Goal: Task Accomplishment & Management: Manage account settings

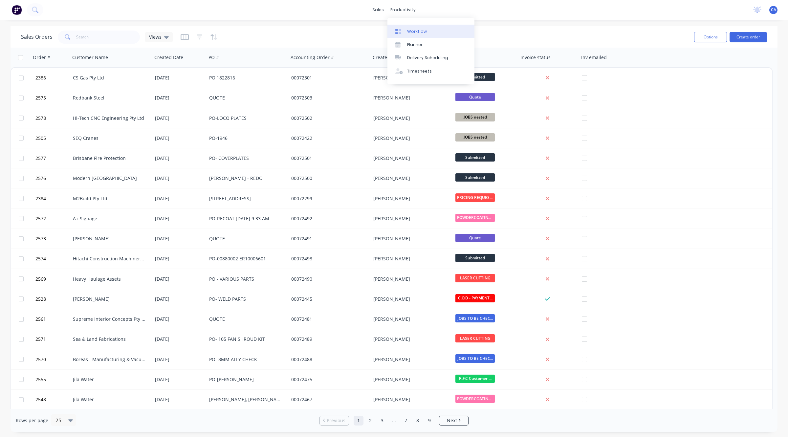
click at [408, 33] on div "Workflow" at bounding box center [417, 32] width 20 height 6
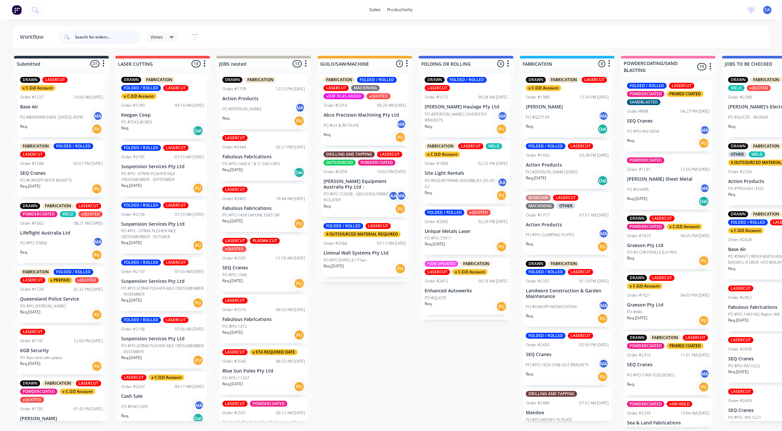
click at [96, 37] on input "text" at bounding box center [107, 37] width 65 height 13
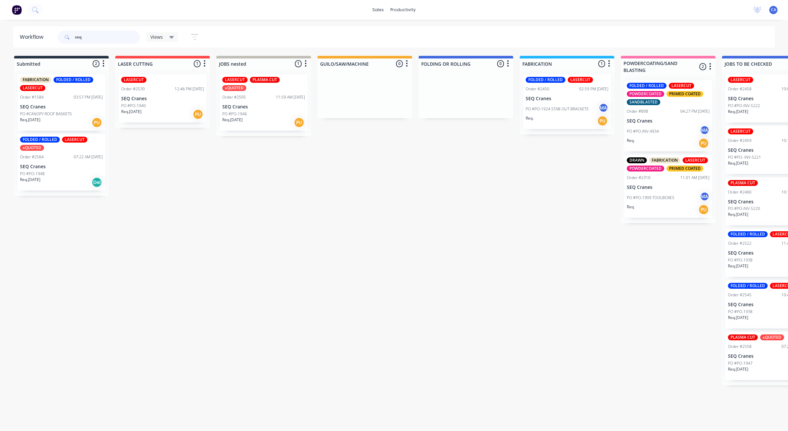
type input "seq"
click at [161, 102] on div "LASERCUT Order #2530 12:46 PM 07/08/25 SEQ Cranes PO #PO-1940 Req. 05/08/25 PU" at bounding box center [163, 98] width 88 height 48
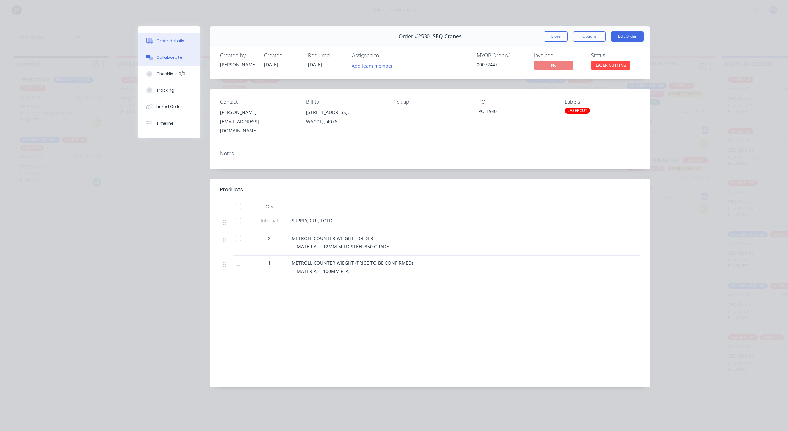
click at [185, 61] on button "Collaborate" at bounding box center [169, 57] width 62 height 16
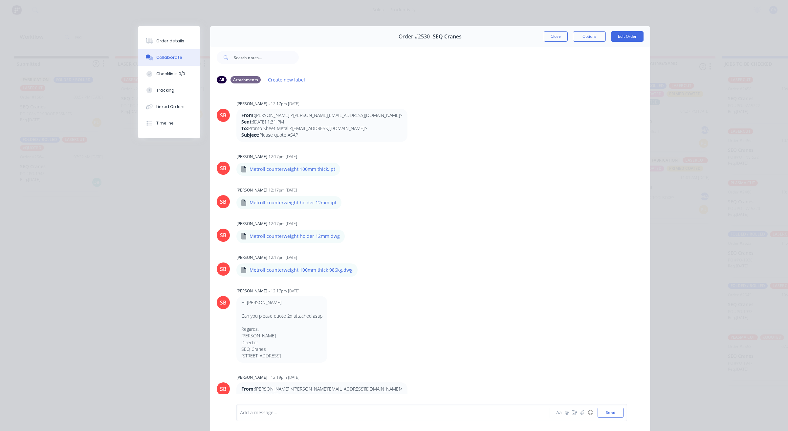
click at [557, 39] on button "Close" at bounding box center [556, 36] width 24 height 11
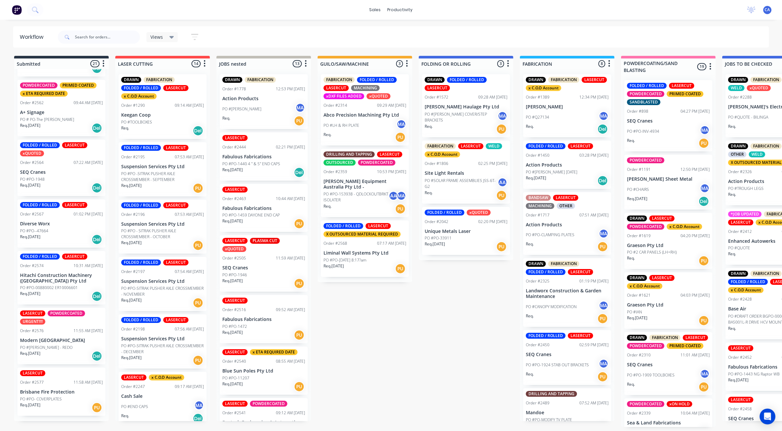
scroll to position [2, 0]
click at [40, 408] on p "Req. [DATE]" at bounding box center [30, 405] width 20 height 6
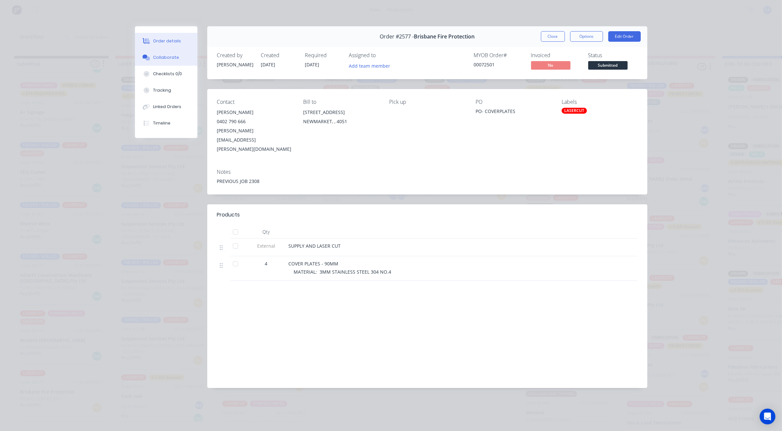
click at [184, 53] on button "Collaborate" at bounding box center [166, 57] width 62 height 16
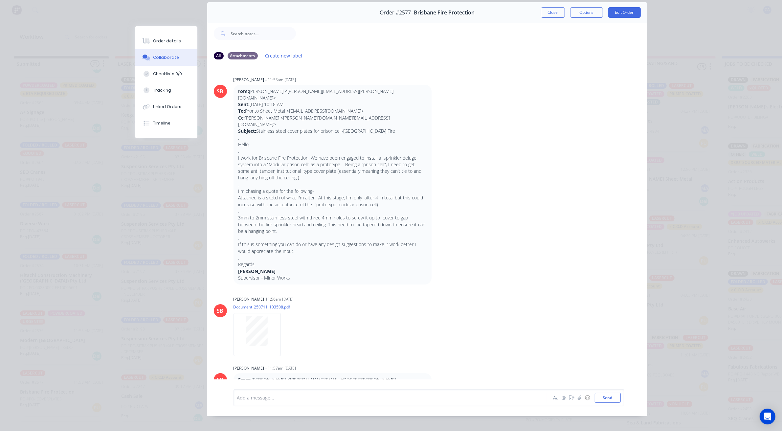
scroll to position [36, 0]
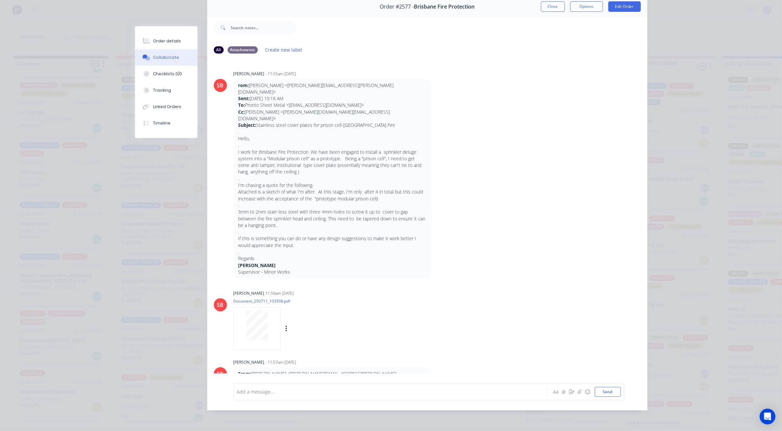
click at [238, 311] on div at bounding box center [256, 325] width 41 height 30
click at [546, 3] on button "Close" at bounding box center [553, 6] width 24 height 11
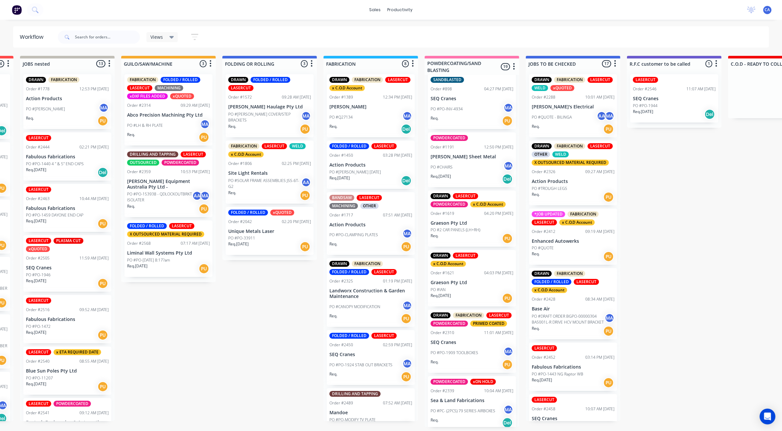
scroll to position [0, 0]
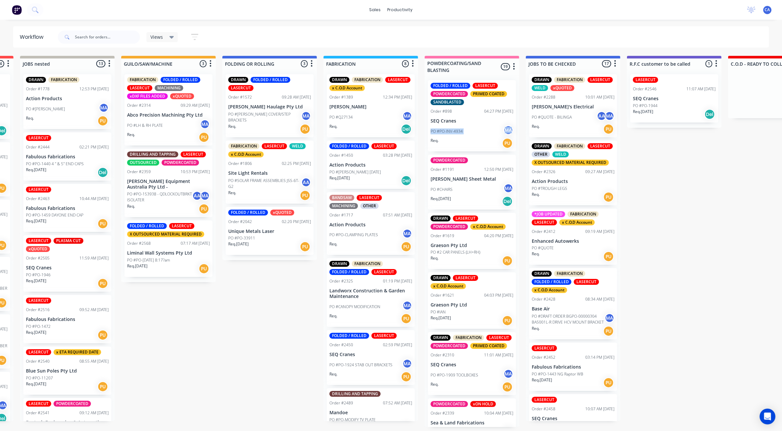
drag, startPoint x: 516, startPoint y: 120, endPoint x: 515, endPoint y: 127, distance: 7.3
click at [515, 127] on div "FOLDED / ROLLED LASERCUT POWDERCOATED PRIMED COATED SANDBLASTED Order #898 04:2…" at bounding box center [472, 251] width 95 height 352
drag, startPoint x: 514, startPoint y: 155, endPoint x: 518, endPoint y: 157, distance: 4.3
click at [514, 156] on div "FOLDED / ROLLED LASERCUT POWDERCOATED PRIMED COATED SANDBLASTED Order #898 04:2…" at bounding box center [472, 251] width 95 height 352
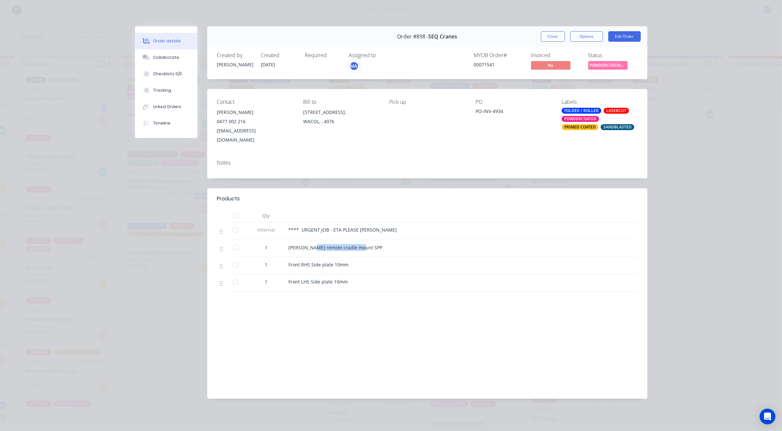
drag, startPoint x: 358, startPoint y: 238, endPoint x: 326, endPoint y: 235, distance: 32.6
click at [314, 244] on div "[PERSON_NAME] remote cradle mount SPP" at bounding box center [417, 247] width 257 height 7
click at [559, 34] on button "Close" at bounding box center [553, 36] width 24 height 11
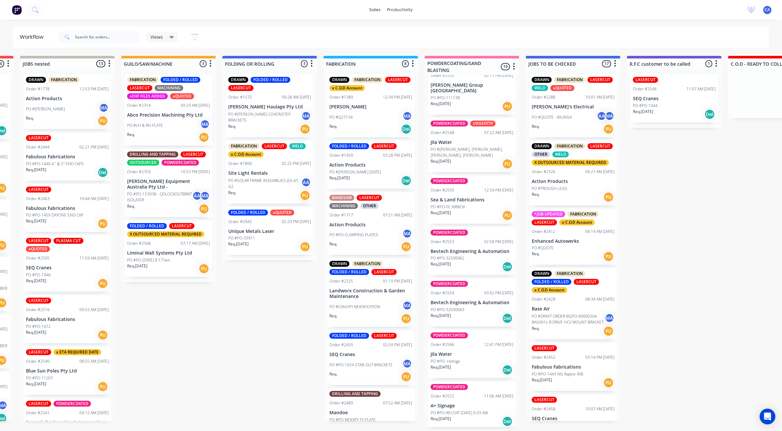
scroll to position [744, 0]
click at [356, 173] on p "PO #[PERSON_NAME] [DATE]" at bounding box center [355, 172] width 52 height 6
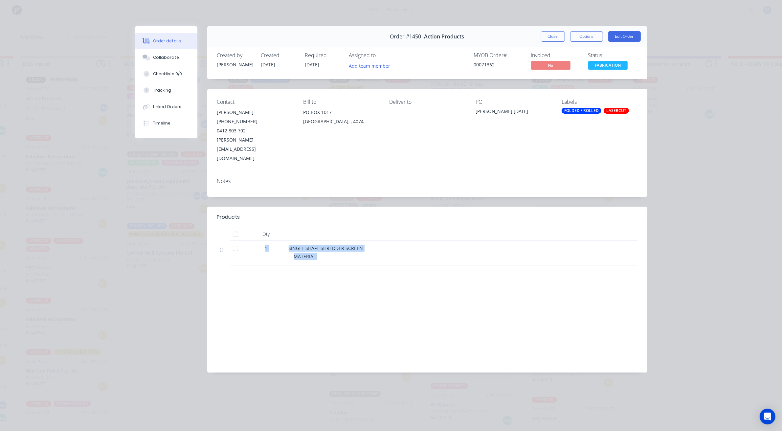
drag, startPoint x: 319, startPoint y: 236, endPoint x: 282, endPoint y: 222, distance: 39.4
click at [282, 228] on div "Qty 1 SINGLE SHAFT SHREDDER SCREEN MATERIAL:" at bounding box center [427, 247] width 420 height 38
click at [547, 38] on button "Close" at bounding box center [553, 36] width 24 height 11
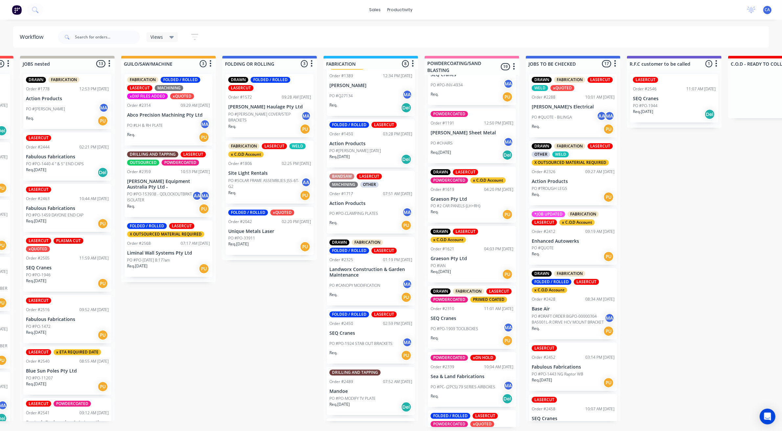
scroll to position [41, 0]
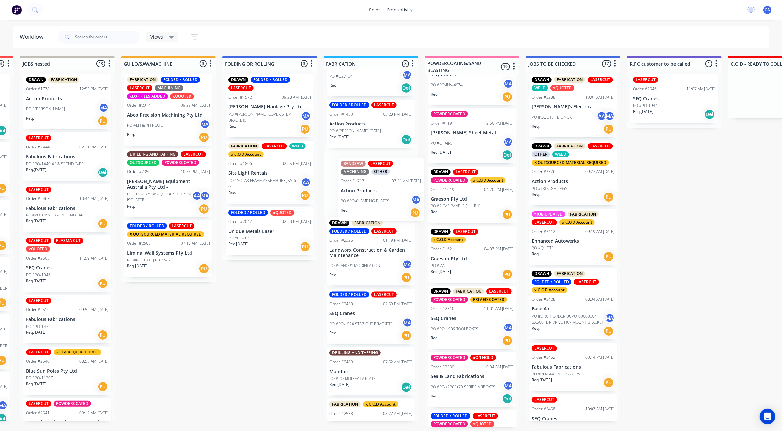
drag, startPoint x: 359, startPoint y: 194, endPoint x: 364, endPoint y: 197, distance: 5.7
click at [364, 197] on div "DRAWN FABRICATION LASERCUT x C.O.D Account Order #1389 12:34 PM [DATE] [PERSON_…" at bounding box center [371, 245] width 95 height 352
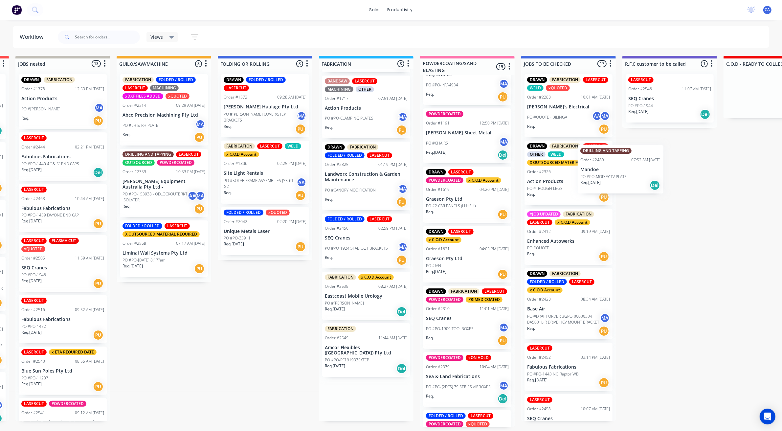
scroll to position [2, 208]
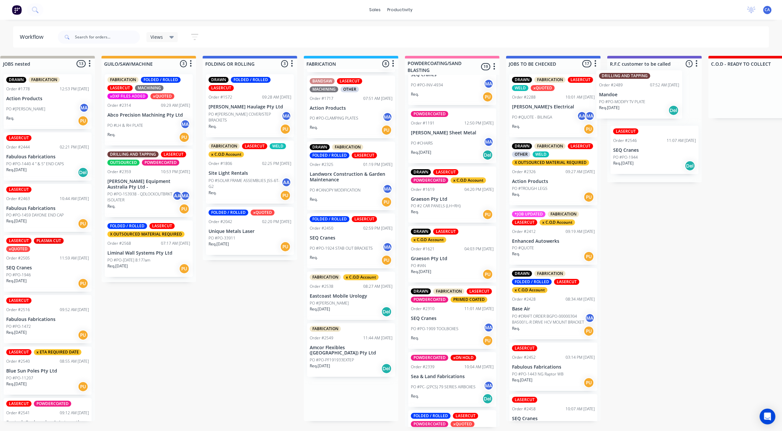
drag, startPoint x: 357, startPoint y: 296, endPoint x: 635, endPoint y: 94, distance: 343.2
click at [635, 94] on div "Submitted 21 Sort By Created date Required date Order number Customer name Most…" at bounding box center [755, 241] width 1953 height 371
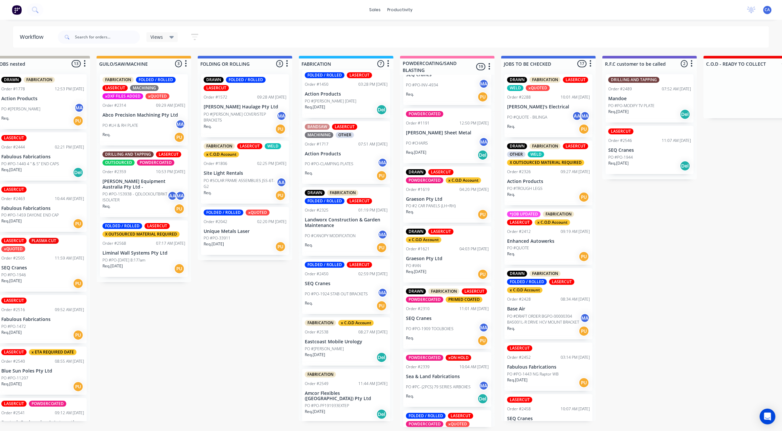
scroll to position [66, 0]
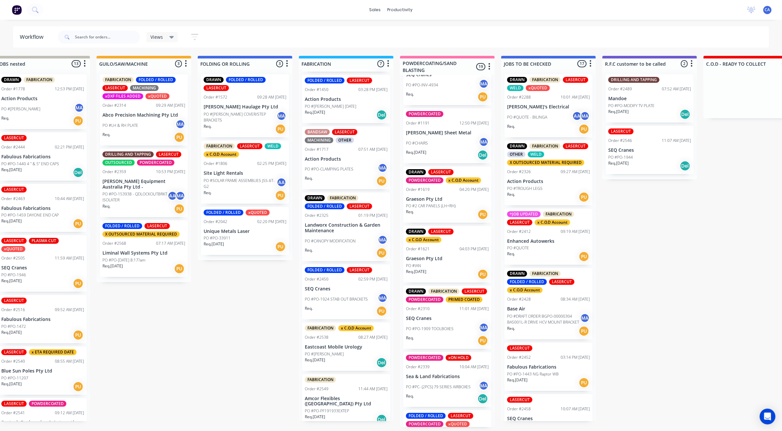
click at [338, 364] on div "Req. [DATE] Del" at bounding box center [346, 362] width 83 height 11
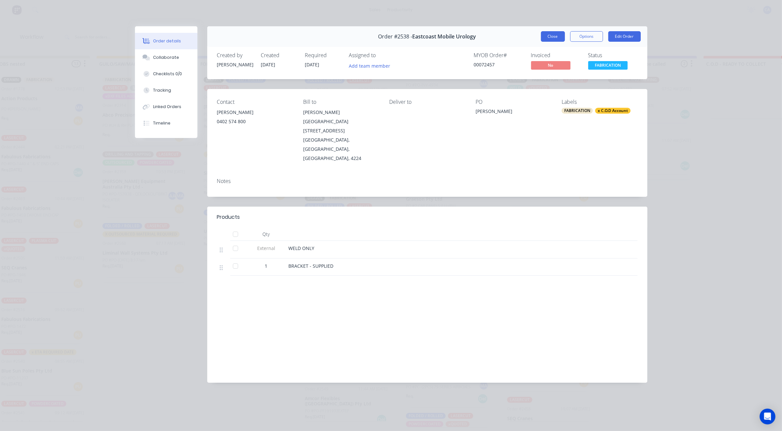
click at [559, 38] on button "Close" at bounding box center [553, 36] width 24 height 11
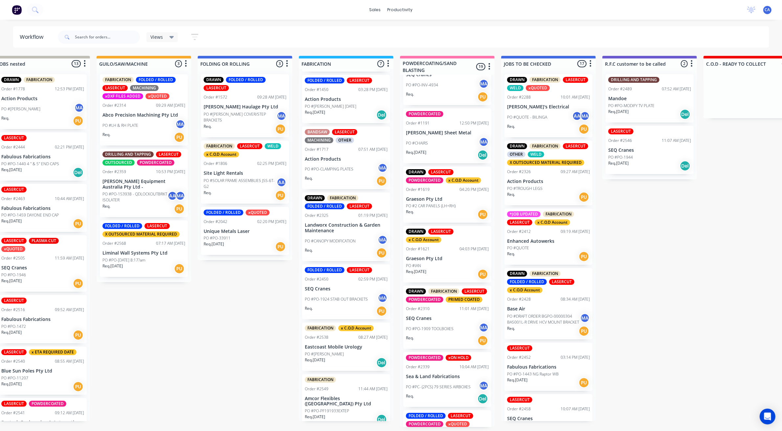
scroll to position [2, 221]
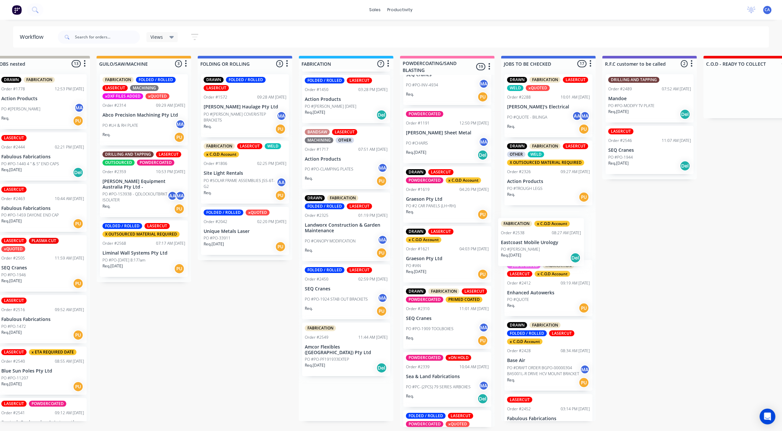
drag, startPoint x: 469, startPoint y: 308, endPoint x: 544, endPoint y: 227, distance: 109.9
click at [544, 227] on div "Submitted 21 Sort By Created date Required date Order number Customer name Most…" at bounding box center [750, 241] width 1953 height 371
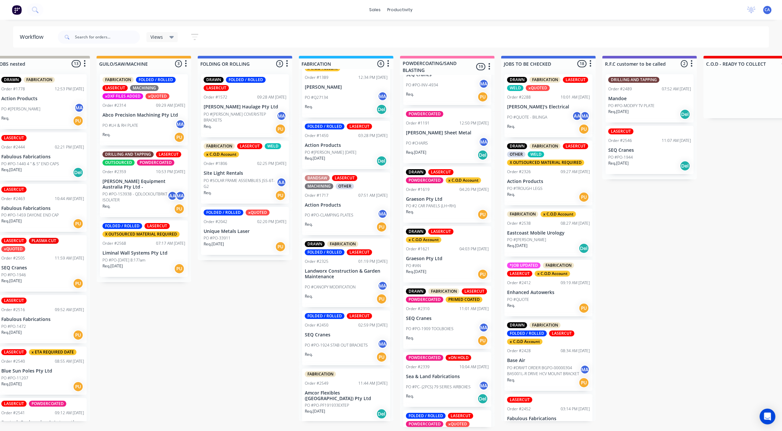
scroll to position [14, 0]
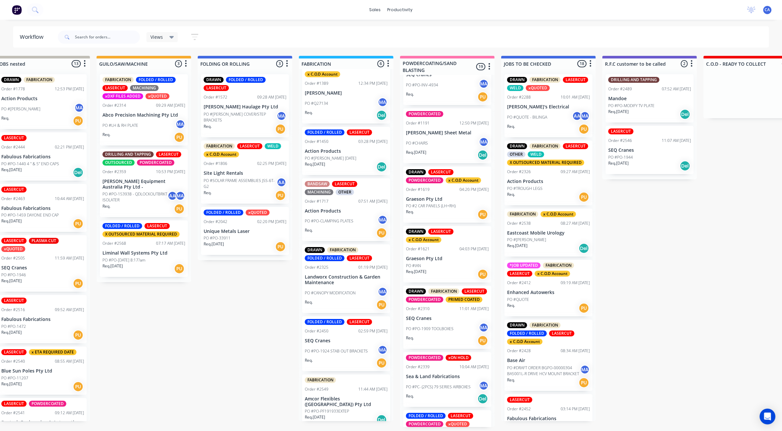
click at [345, 414] on div "Req. [DATE] Del" at bounding box center [346, 419] width 83 height 11
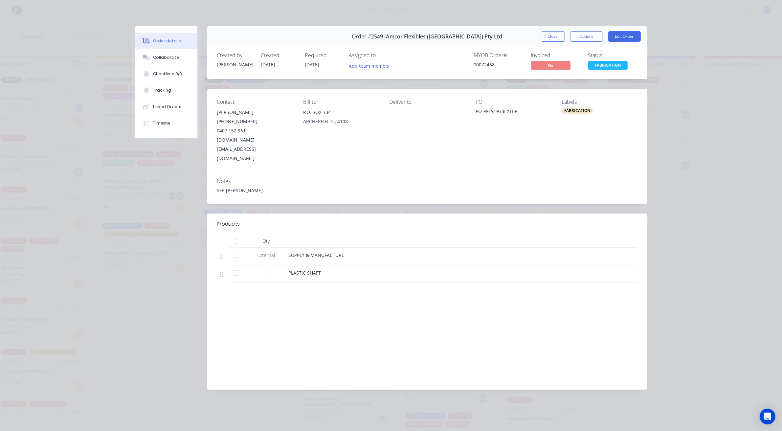
click at [170, 43] on div "Order details" at bounding box center [167, 41] width 28 height 6
click at [172, 60] on div "Collaborate" at bounding box center [166, 58] width 26 height 6
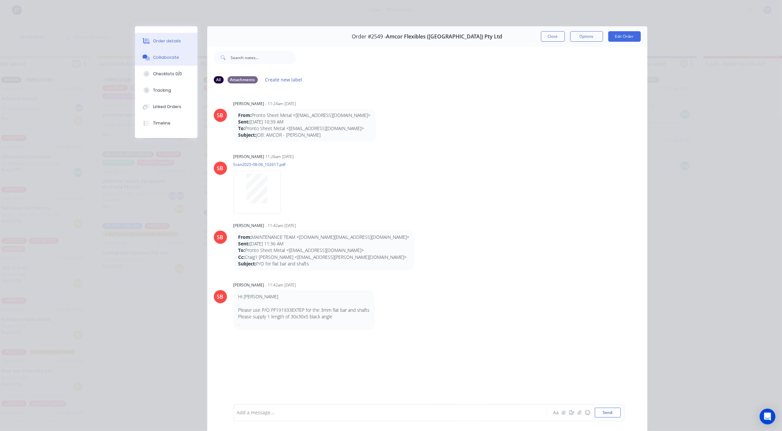
click at [171, 43] on div "Order details" at bounding box center [167, 41] width 28 height 6
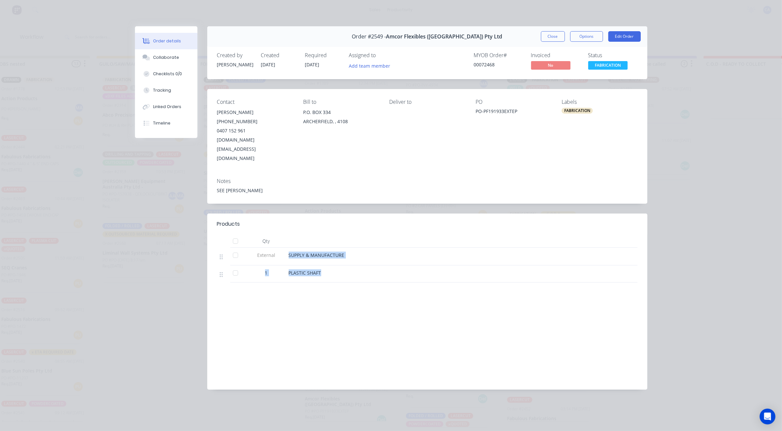
drag, startPoint x: 318, startPoint y: 254, endPoint x: 280, endPoint y: 240, distance: 40.0
click at [280, 248] on div "External SUPPLY & MANUFACTURE 1 PLASTIC SHAFT" at bounding box center [427, 265] width 420 height 35
click at [173, 57] on div "Collaborate" at bounding box center [166, 58] width 26 height 6
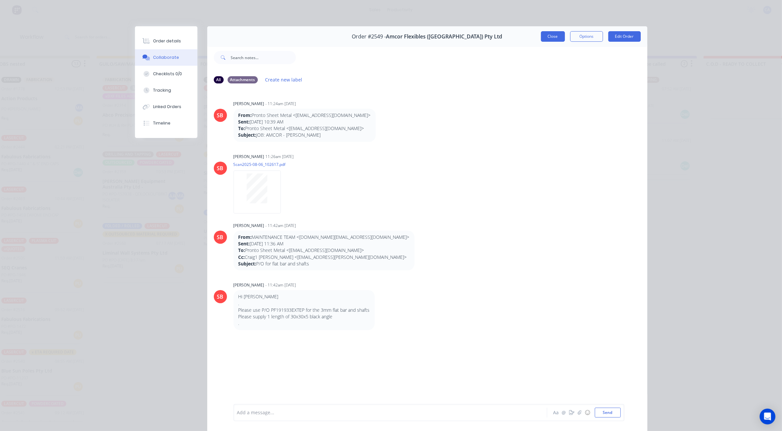
click at [554, 40] on button "Close" at bounding box center [553, 36] width 24 height 11
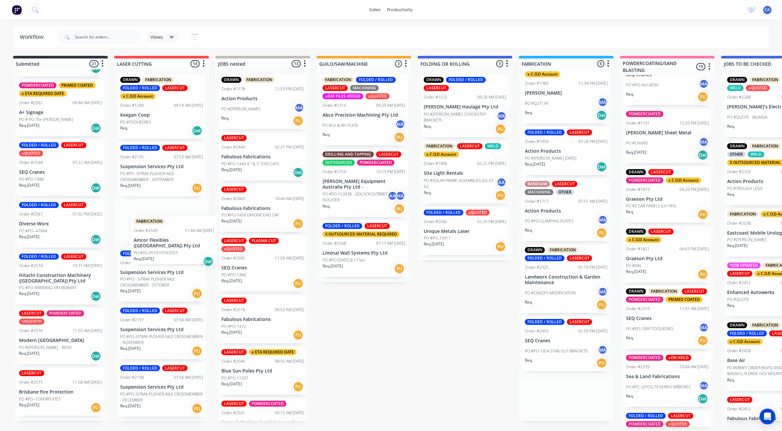
scroll to position [2, 0]
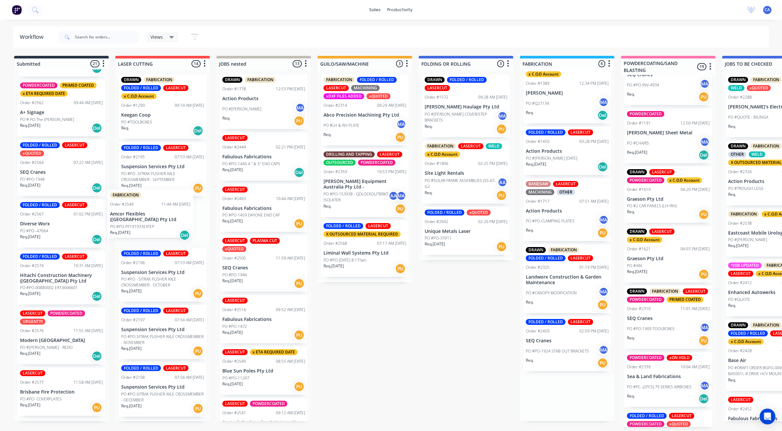
drag, startPoint x: 349, startPoint y: 404, endPoint x: 237, endPoint y: 244, distance: 195.7
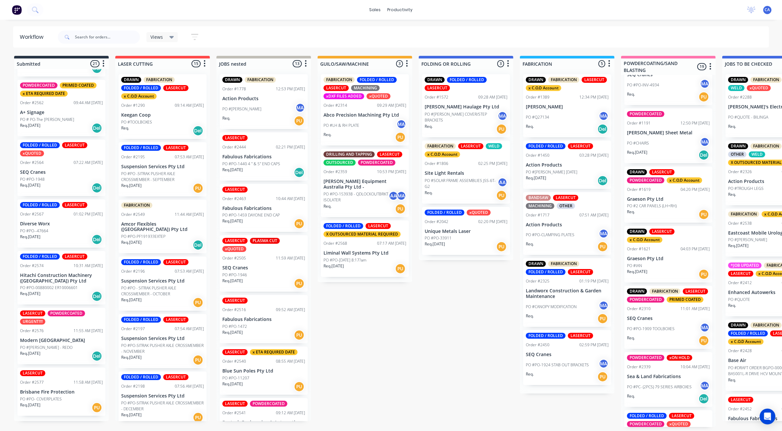
scroll to position [0, 0]
click at [456, 247] on div "Req. [DATE] PU" at bounding box center [466, 246] width 83 height 11
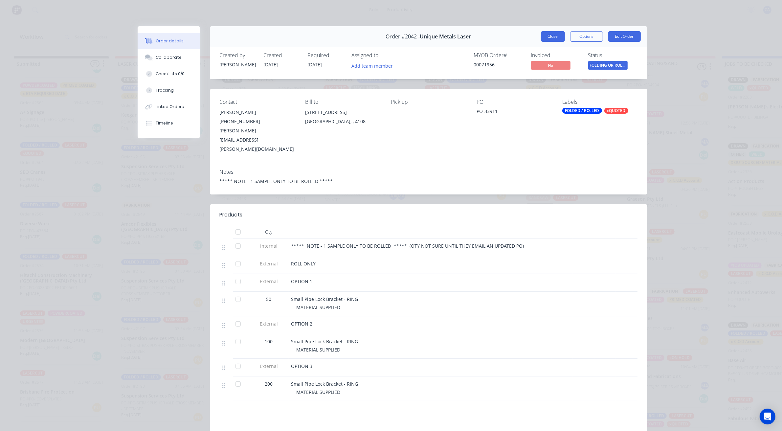
click at [545, 37] on button "Close" at bounding box center [553, 36] width 24 height 11
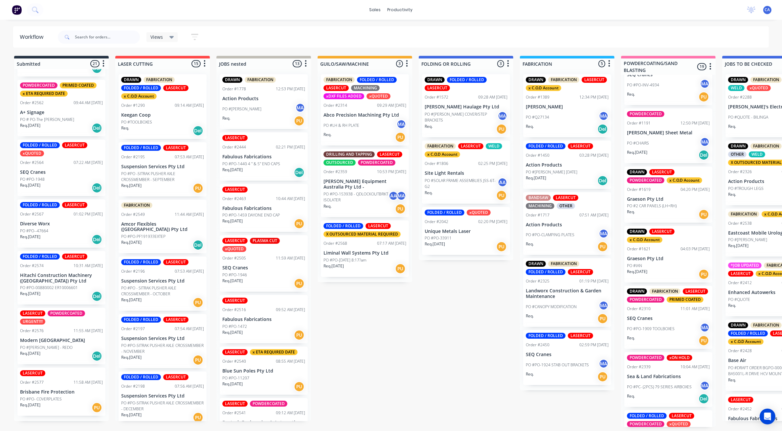
click at [369, 263] on div "Req. [DATE] PU" at bounding box center [365, 268] width 83 height 11
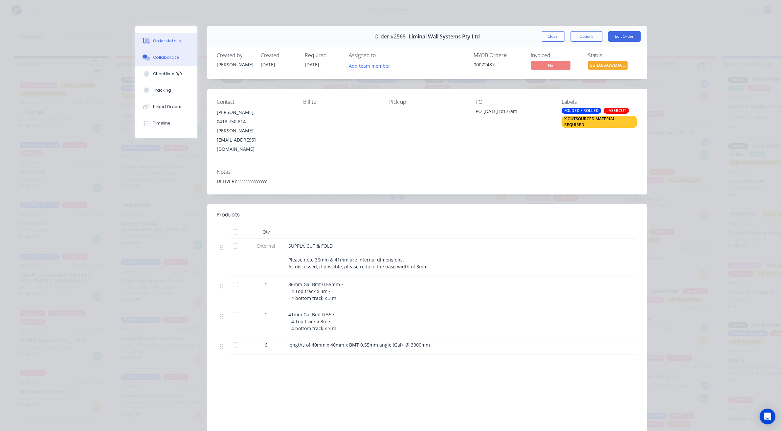
click at [177, 58] on button "Collaborate" at bounding box center [166, 57] width 62 height 16
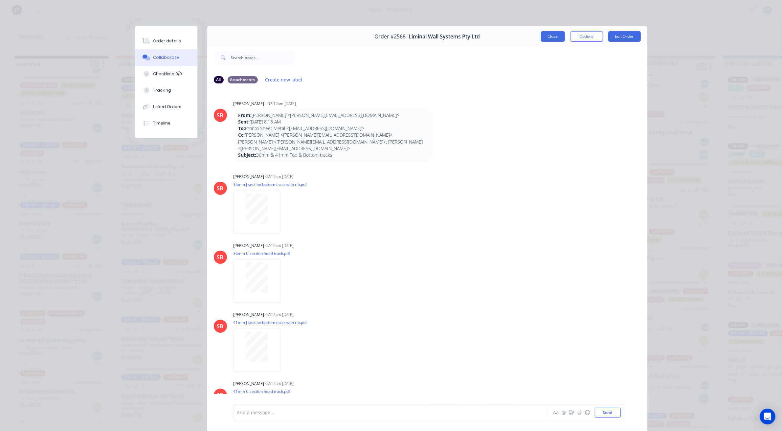
click at [556, 32] on button "Close" at bounding box center [553, 36] width 24 height 11
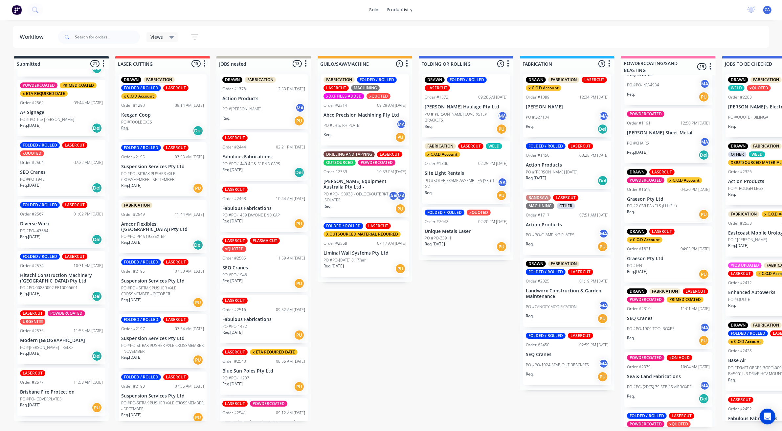
click at [257, 103] on div "PO #[PERSON_NAME] MA" at bounding box center [263, 109] width 83 height 12
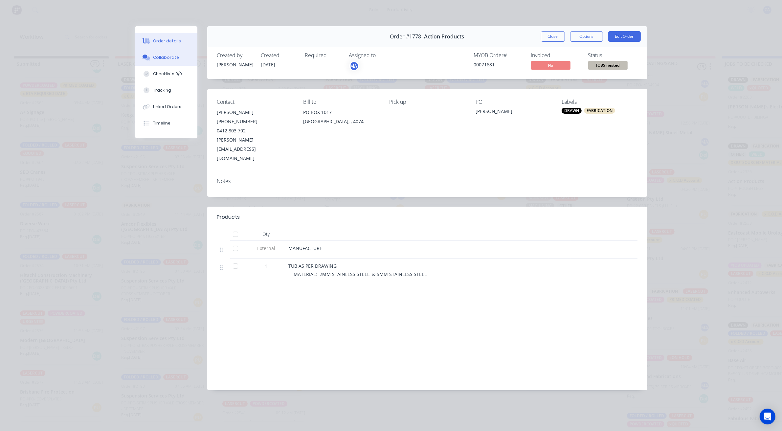
click at [167, 50] on button "Collaborate" at bounding box center [166, 57] width 62 height 16
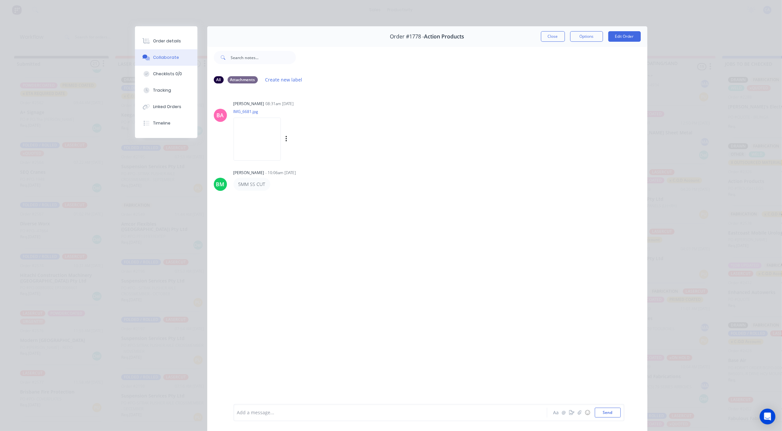
click at [254, 142] on img at bounding box center [257, 139] width 47 height 43
click at [541, 37] on button "Close" at bounding box center [553, 36] width 24 height 11
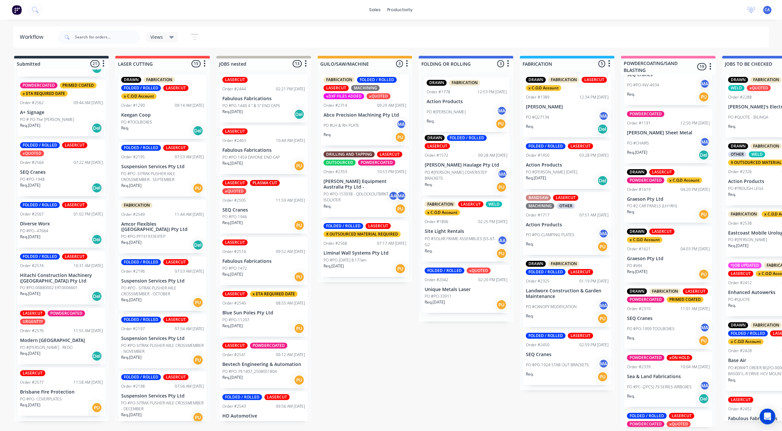
drag, startPoint x: 346, startPoint y: 121, endPoint x: 407, endPoint y: 154, distance: 68.6
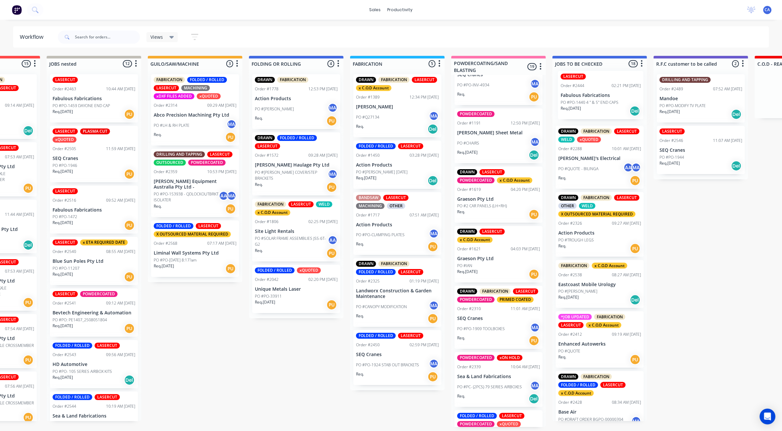
drag, startPoint x: 252, startPoint y: 106, endPoint x: 593, endPoint y: 100, distance: 341.3
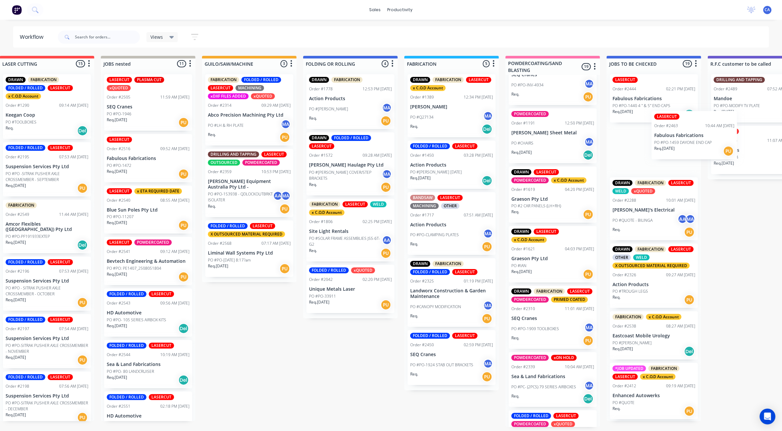
drag, startPoint x: 260, startPoint y: 112, endPoint x: 658, endPoint y: 145, distance: 399.0
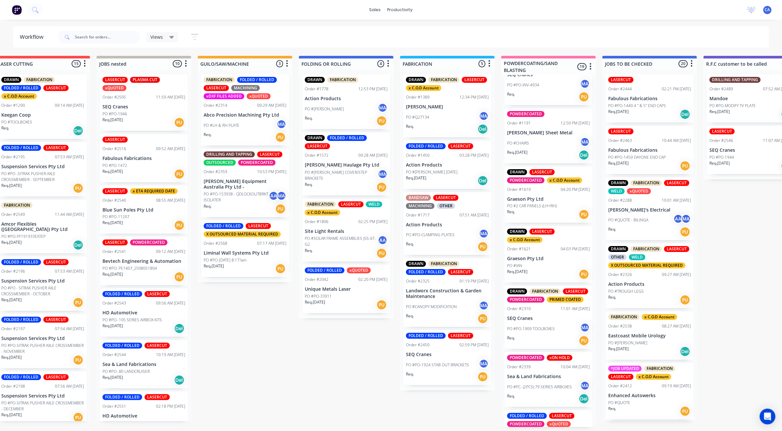
click at [143, 114] on div "PO #PO-1946" at bounding box center [143, 114] width 83 height 6
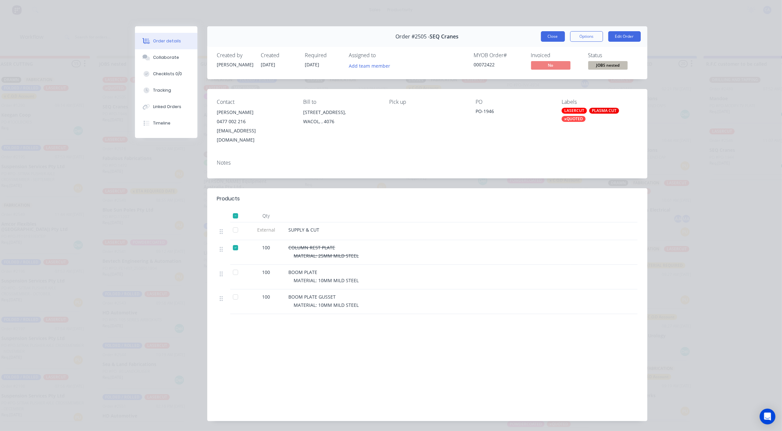
click at [553, 35] on button "Close" at bounding box center [553, 36] width 24 height 11
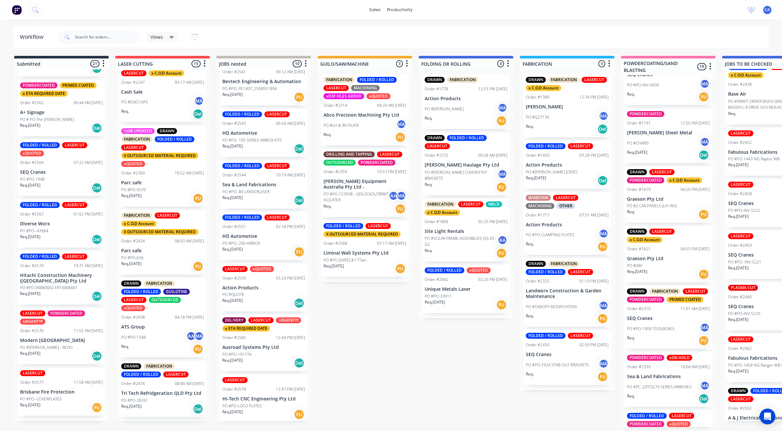
scroll to position [369, 0]
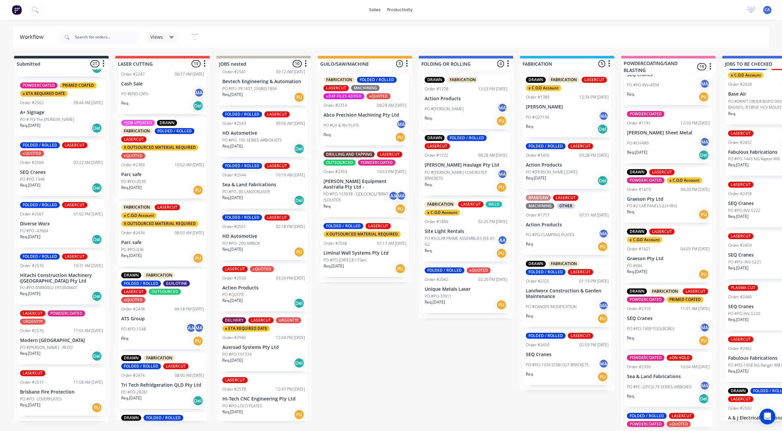
drag, startPoint x: 518, startPoint y: 405, endPoint x: 522, endPoint y: 406, distance: 4.7
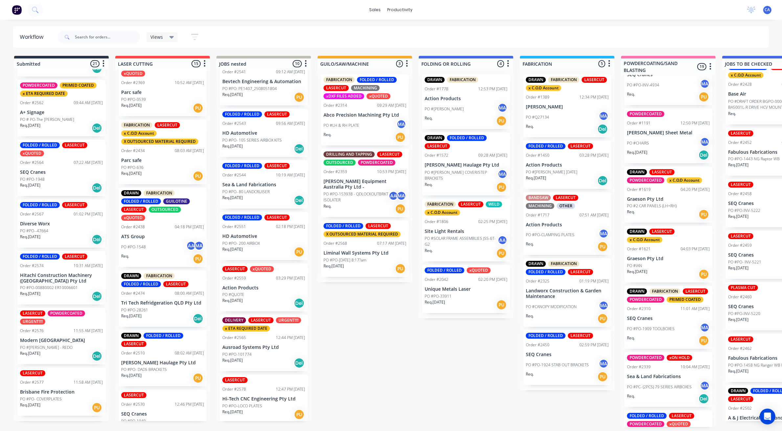
scroll to position [411, 0]
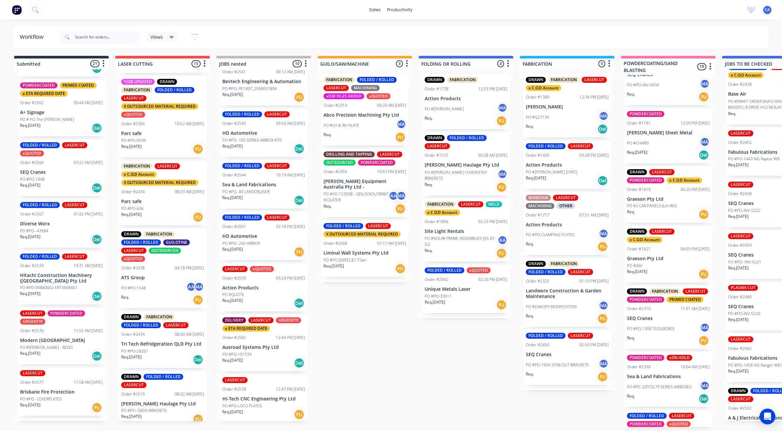
click at [166, 180] on div "X OUTSOURCED MATERIAL REQUIRED" at bounding box center [159, 183] width 77 height 6
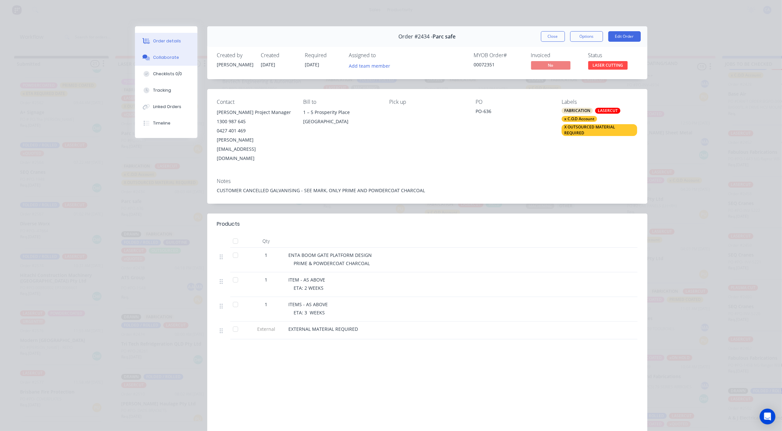
click at [171, 53] on button "Collaborate" at bounding box center [166, 57] width 62 height 16
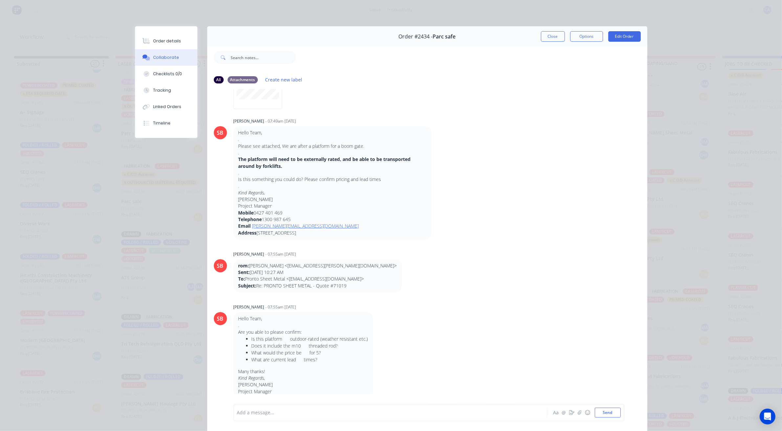
scroll to position [52, 0]
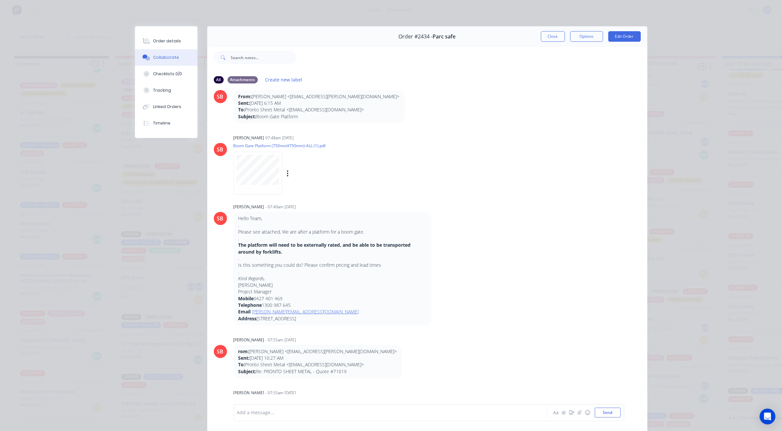
click at [256, 185] on div at bounding box center [258, 173] width 49 height 43
drag, startPoint x: 549, startPoint y: 38, endPoint x: 512, endPoint y: 45, distance: 37.7
click at [549, 39] on button "Close" at bounding box center [553, 36] width 24 height 11
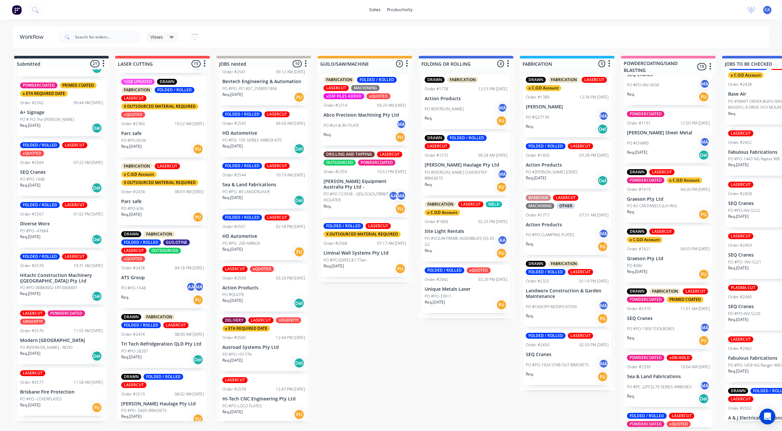
click at [168, 144] on div "Req. [DATE] PU" at bounding box center [162, 149] width 83 height 11
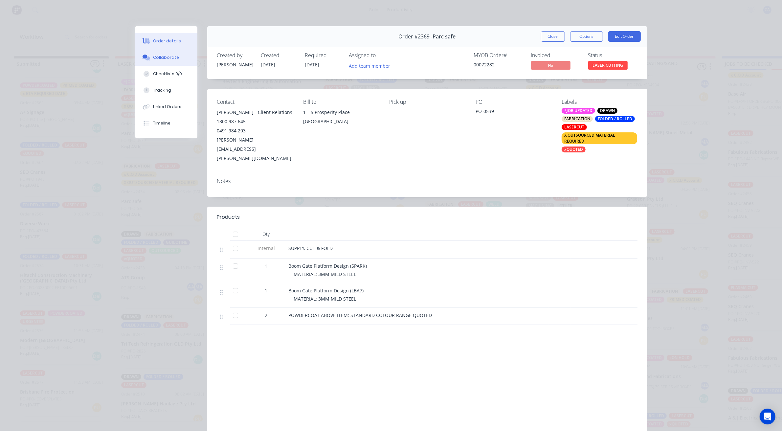
click at [166, 60] on div "Collaborate" at bounding box center [166, 58] width 26 height 6
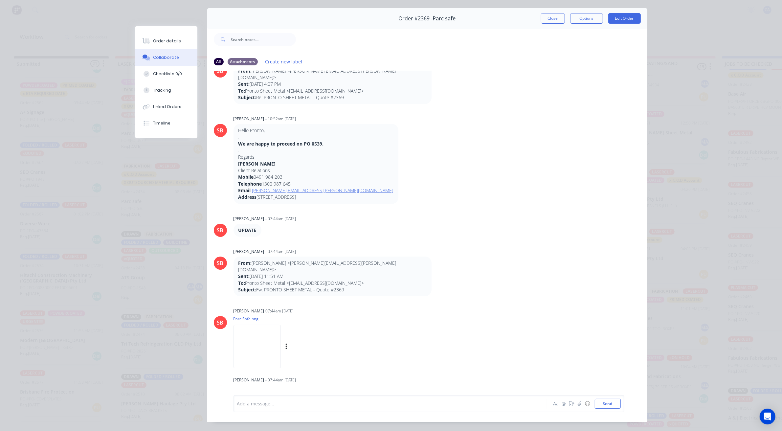
scroll to position [36, 0]
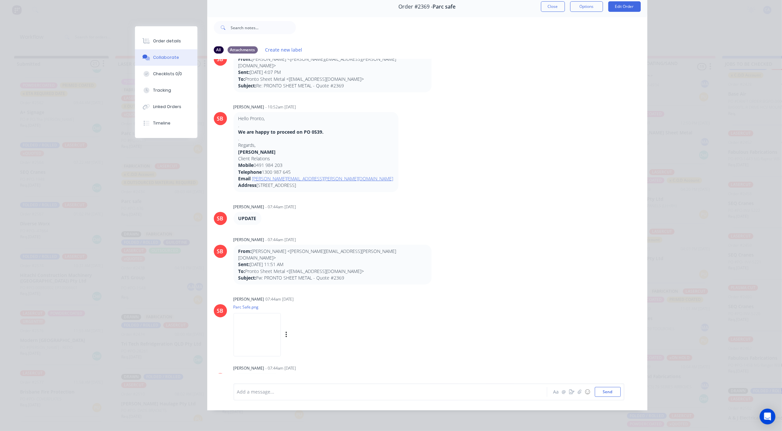
click at [281, 313] on img at bounding box center [257, 334] width 47 height 43
click at [270, 313] on img at bounding box center [257, 334] width 47 height 43
